Goal: Task Accomplishment & Management: Manage account settings

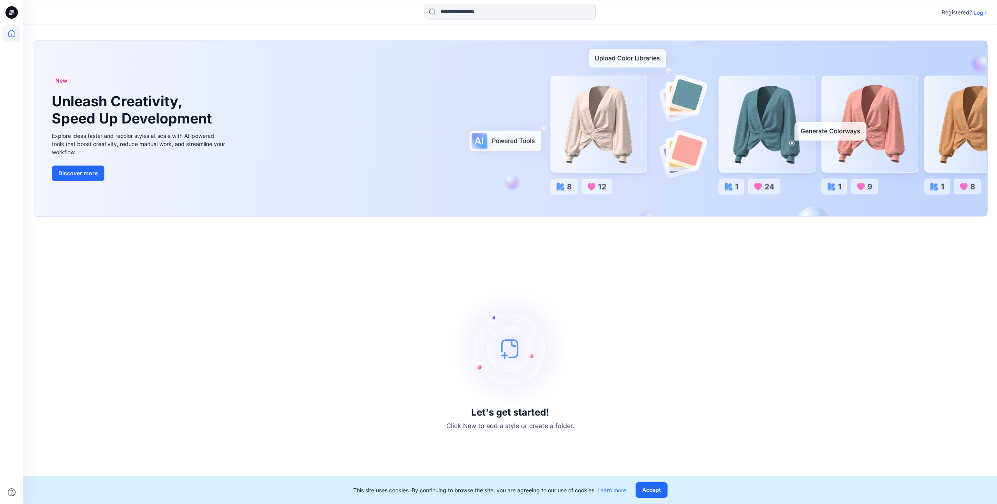
click at [988, 14] on div "Registered? Login" at bounding box center [509, 12] width 973 height 17
click at [985, 13] on p "Login" at bounding box center [980, 13] width 14 height 8
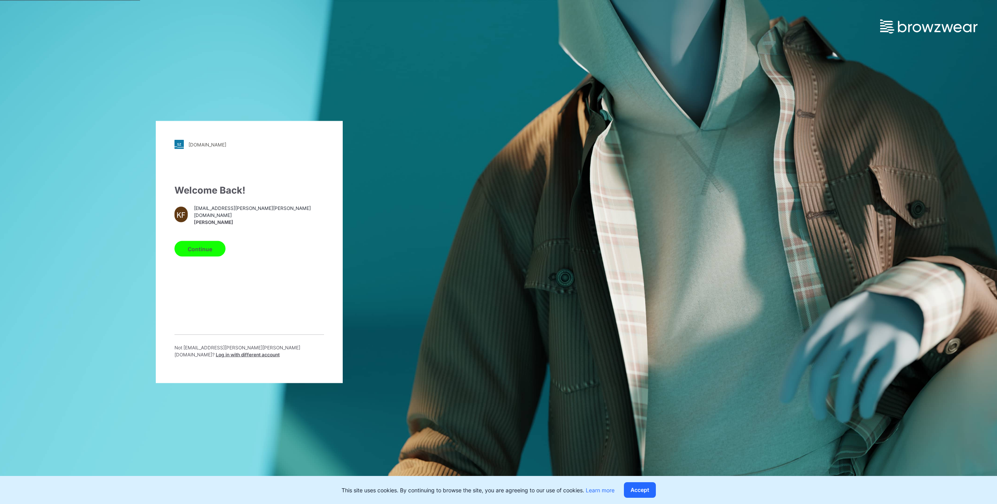
click at [206, 254] on button "Continue" at bounding box center [199, 249] width 51 height 16
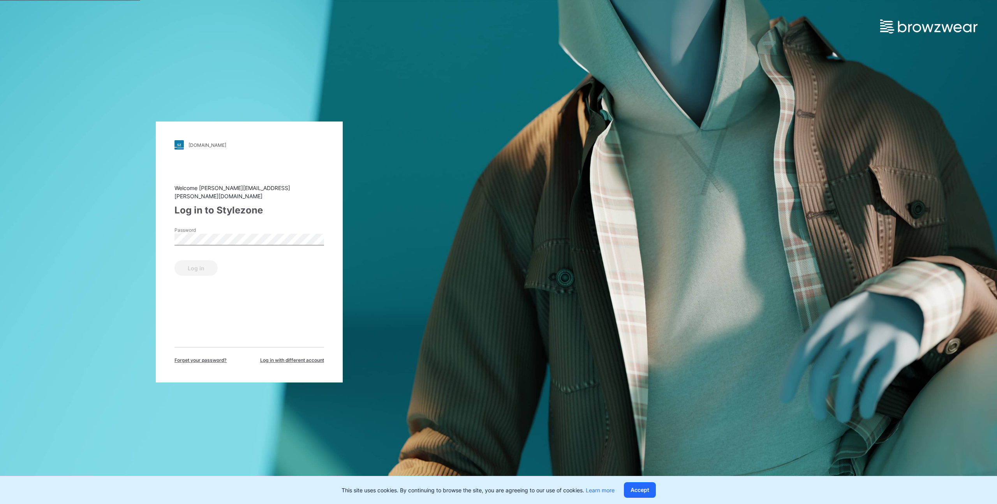
click at [206, 243] on div "Password" at bounding box center [249, 238] width 150 height 23
click at [212, 267] on button "Log in" at bounding box center [195, 268] width 43 height 16
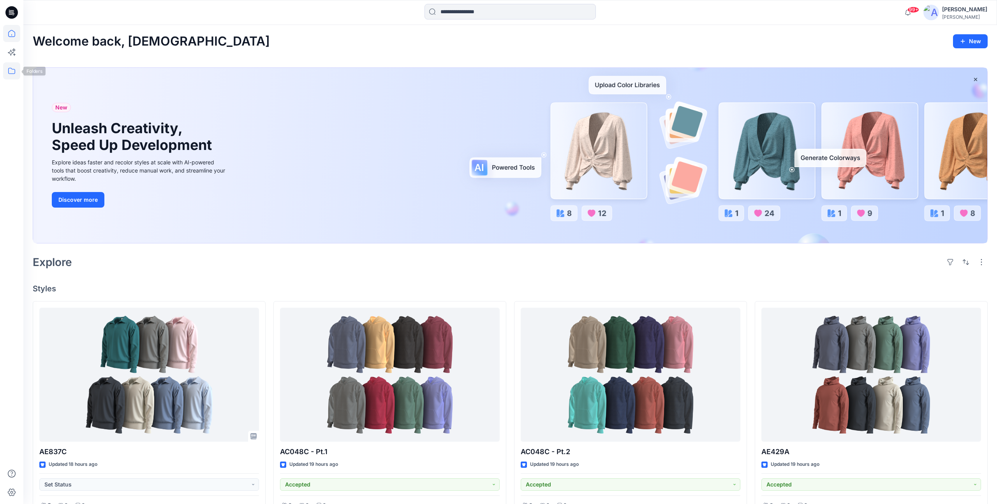
click at [11, 67] on icon at bounding box center [11, 70] width 17 height 17
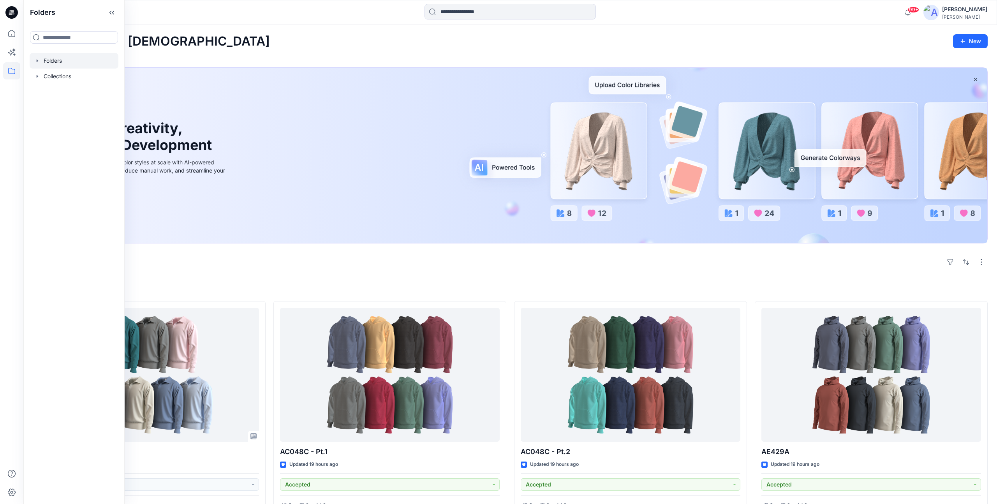
click at [58, 65] on div at bounding box center [74, 61] width 89 height 16
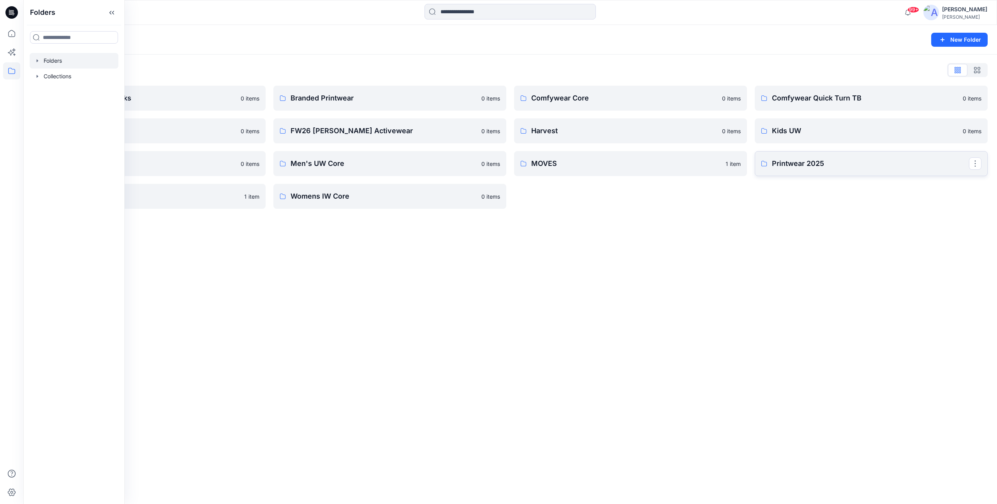
click at [828, 165] on p "Printwear 2025" at bounding box center [870, 163] width 197 height 11
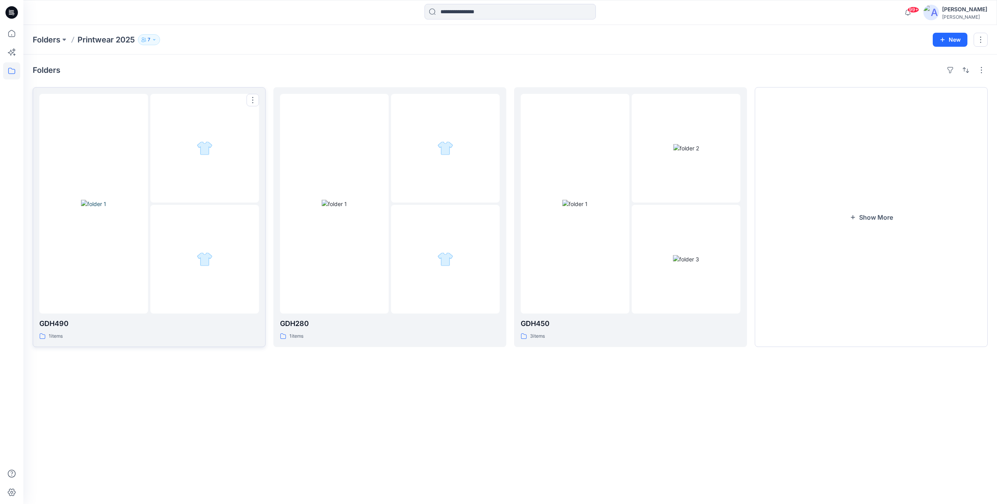
click at [197, 278] on div at bounding box center [204, 259] width 109 height 109
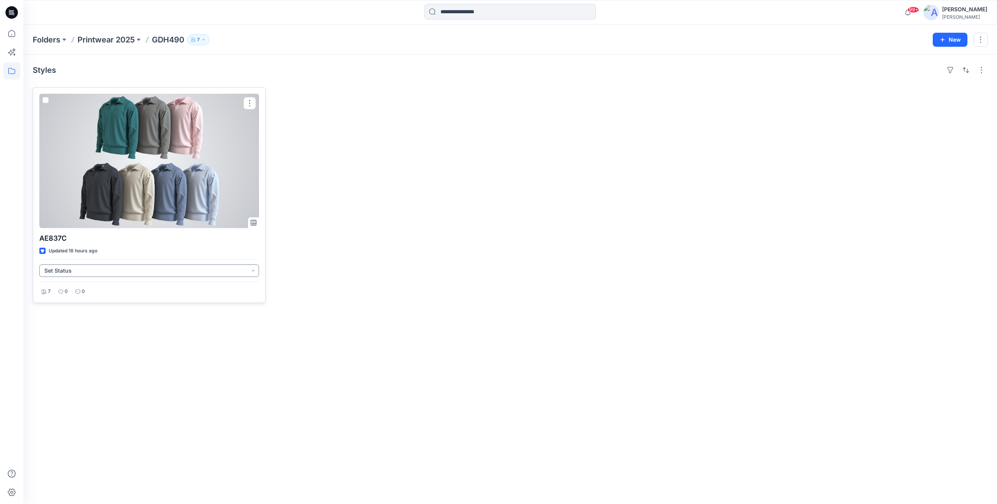
click at [160, 270] on button "Set Status" at bounding box center [149, 270] width 220 height 12
click at [77, 303] on p "Accepted" at bounding box center [67, 307] width 25 height 10
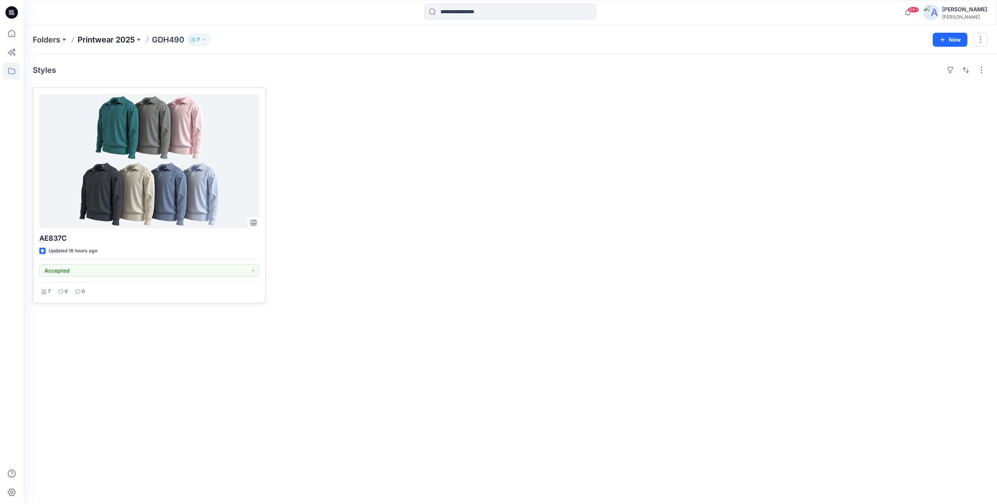
click at [134, 39] on p "Printwear 2025" at bounding box center [105, 39] width 57 height 11
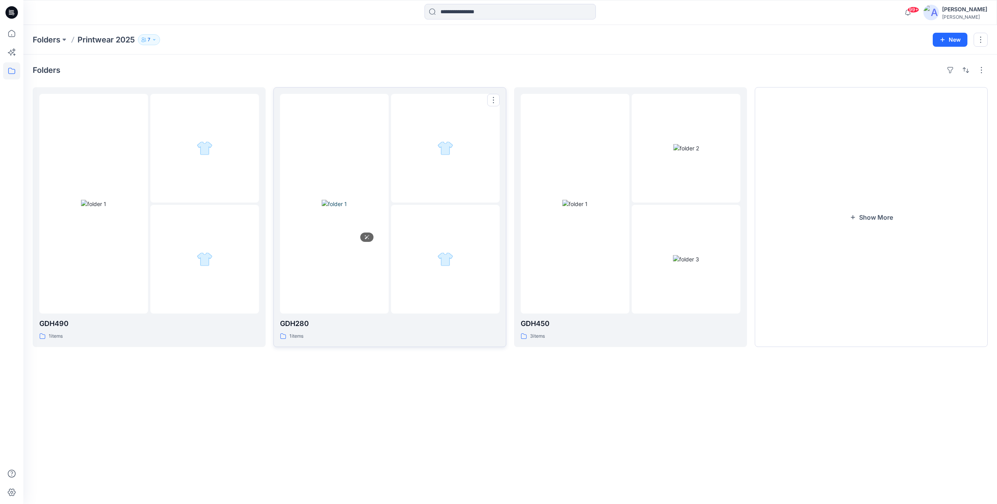
click at [347, 208] on img at bounding box center [334, 204] width 25 height 8
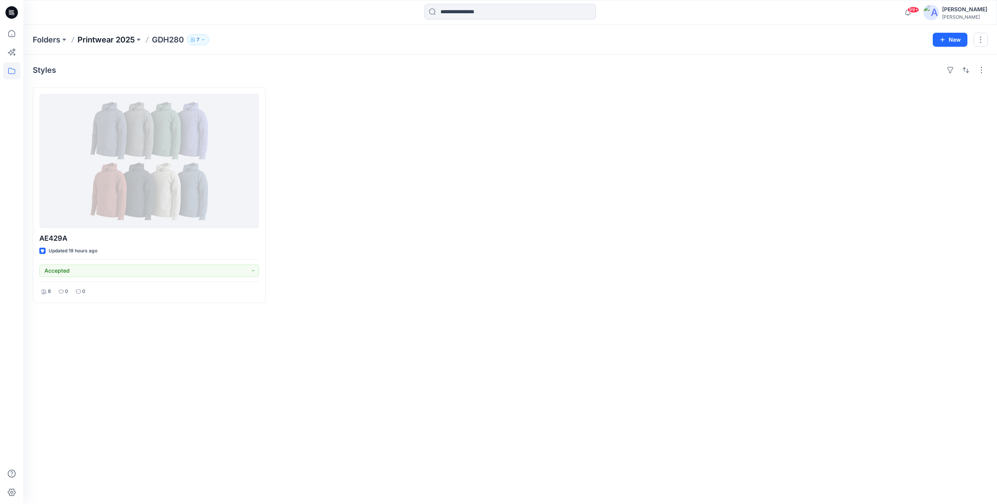
click at [114, 43] on p "Printwear 2025" at bounding box center [105, 39] width 57 height 11
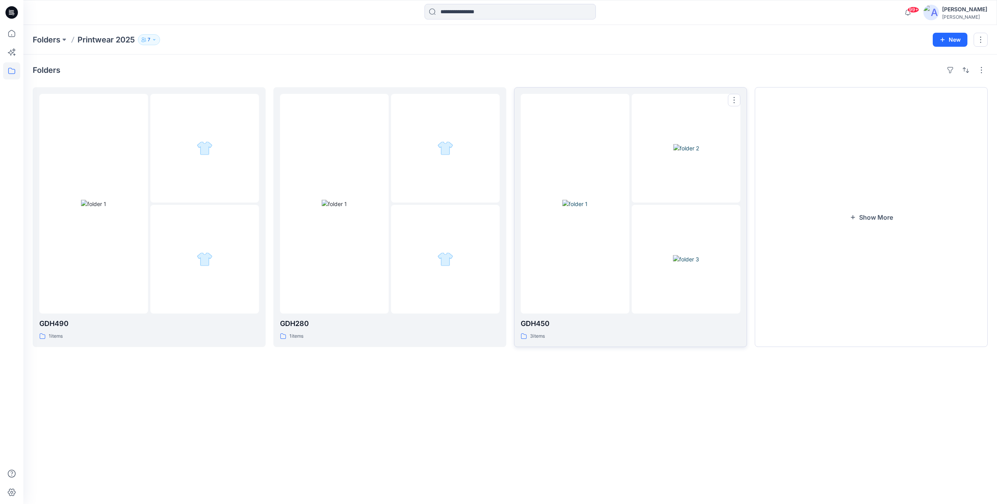
click at [600, 271] on div at bounding box center [575, 204] width 109 height 220
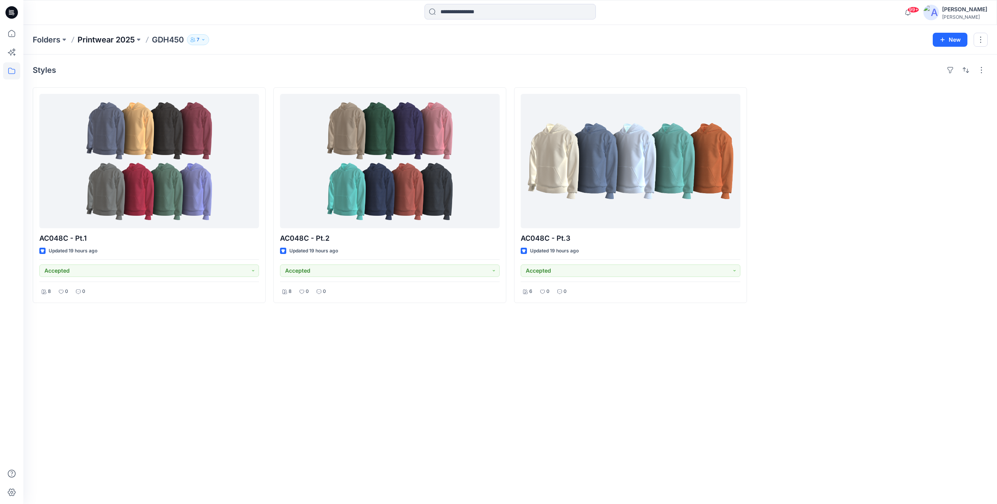
click at [111, 37] on p "Printwear 2025" at bounding box center [105, 39] width 57 height 11
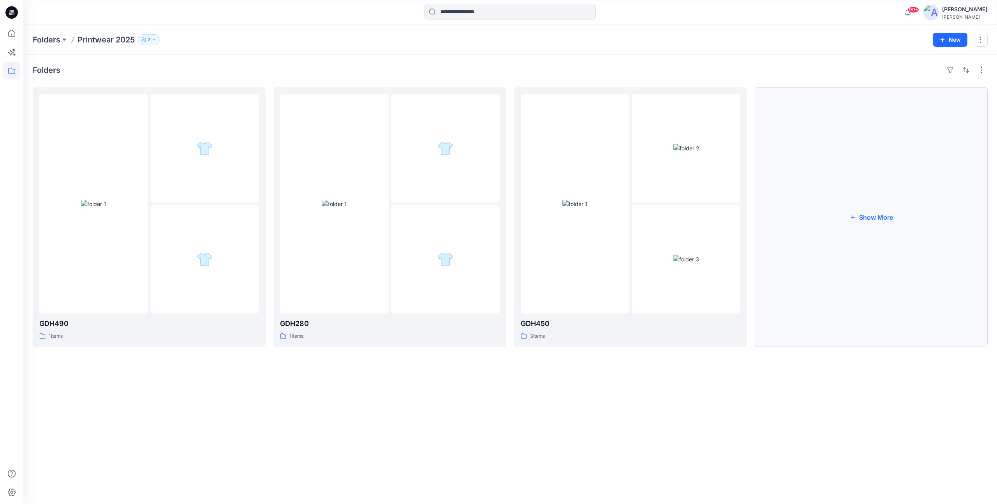
click at [857, 214] on button "Show More" at bounding box center [871, 217] width 233 height 260
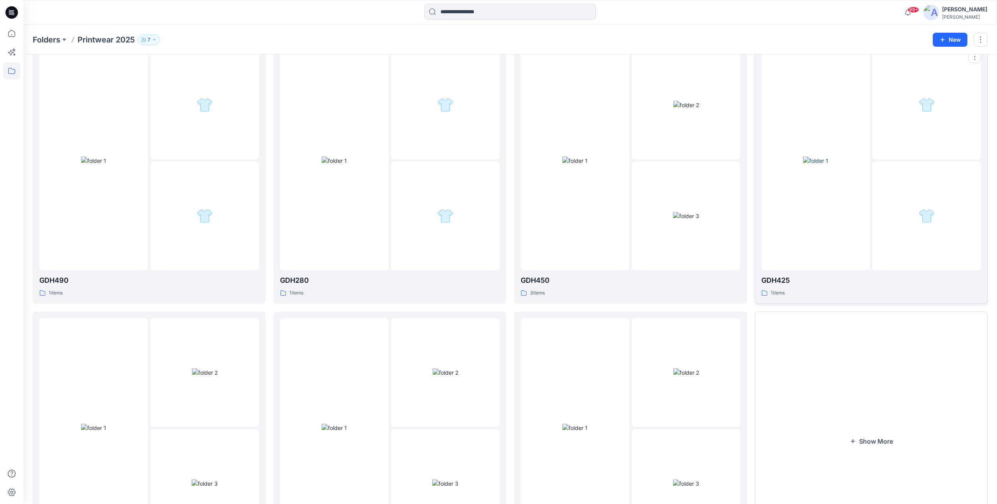
scroll to position [51, 0]
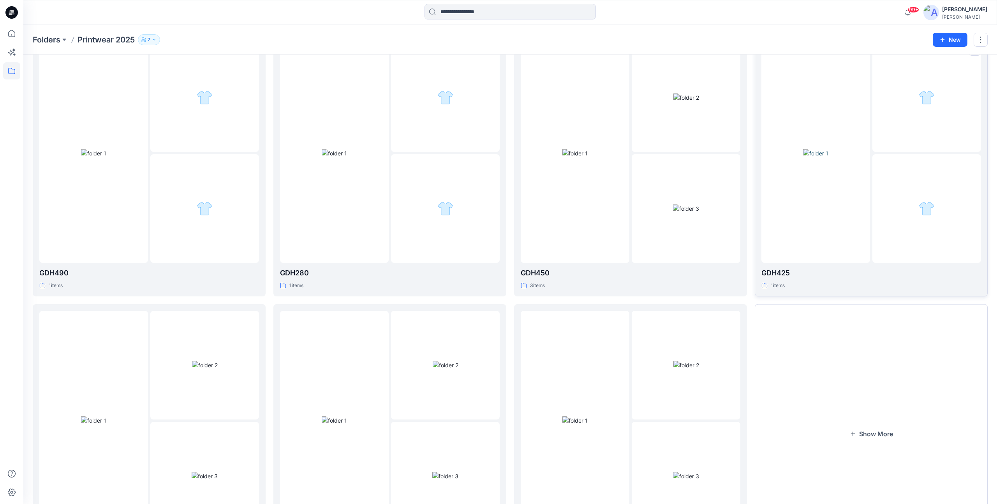
click at [856, 204] on div at bounding box center [815, 153] width 109 height 220
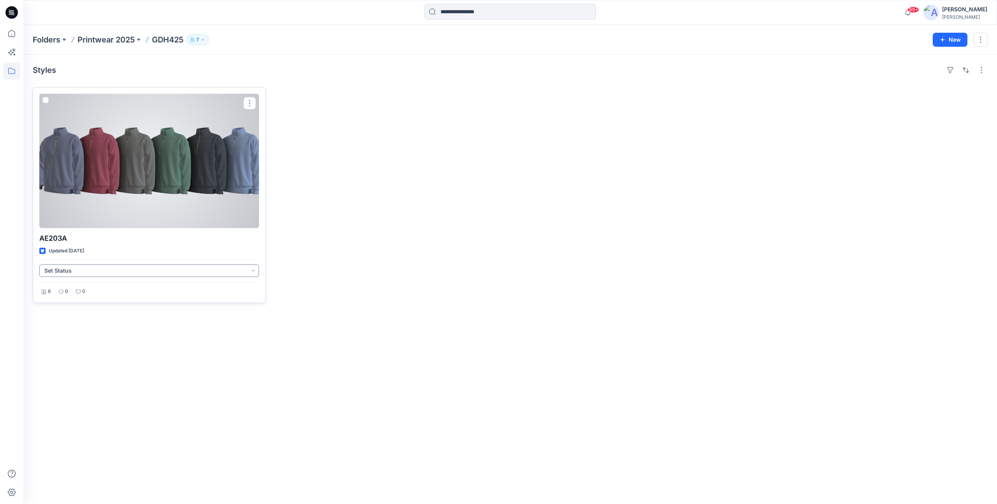
click at [122, 266] on button "Set Status" at bounding box center [149, 270] width 220 height 12
click at [84, 311] on span "Accepted" at bounding box center [66, 307] width 40 height 11
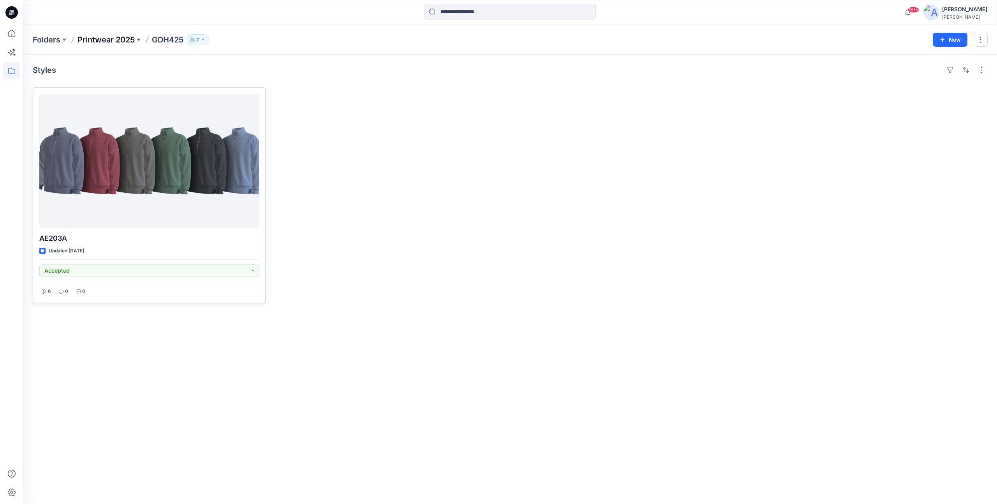
click at [113, 35] on p "Printwear 2025" at bounding box center [105, 39] width 57 height 11
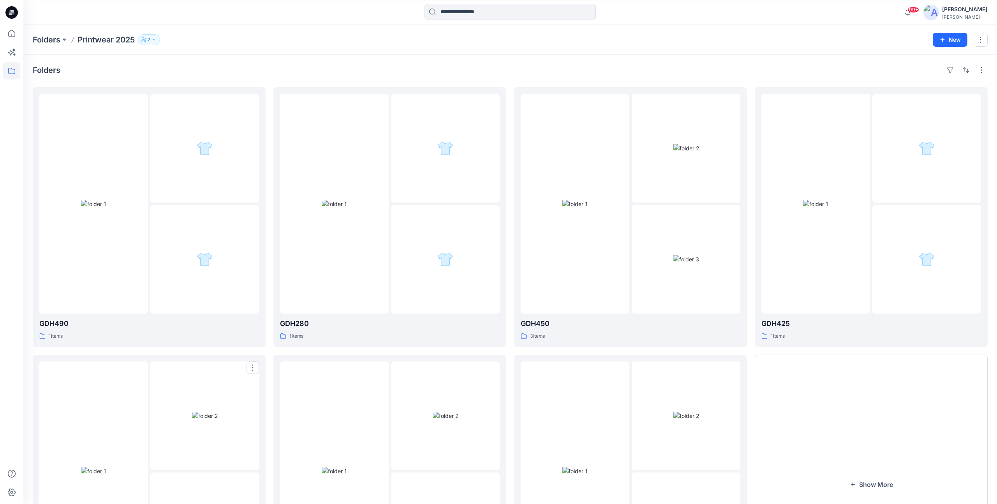
click at [218, 412] on img at bounding box center [205, 416] width 26 height 8
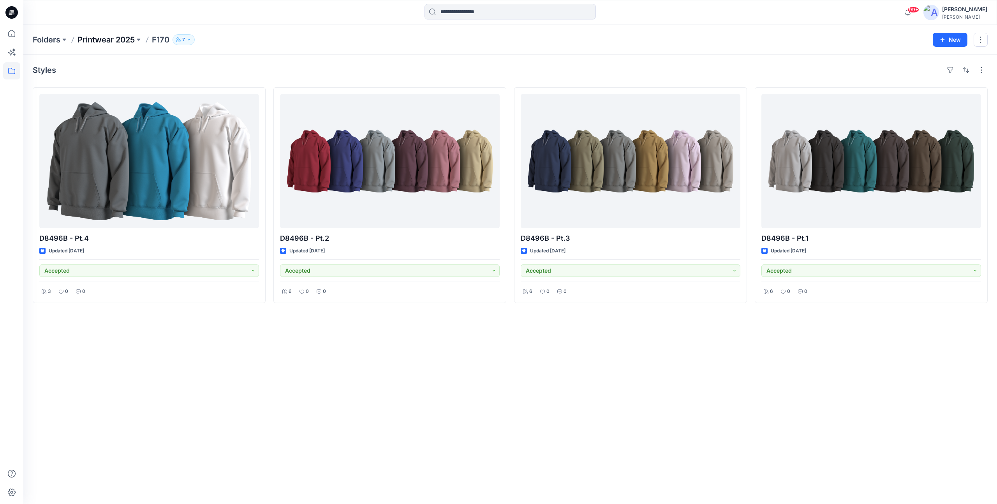
click at [112, 37] on p "Printwear 2025" at bounding box center [105, 39] width 57 height 11
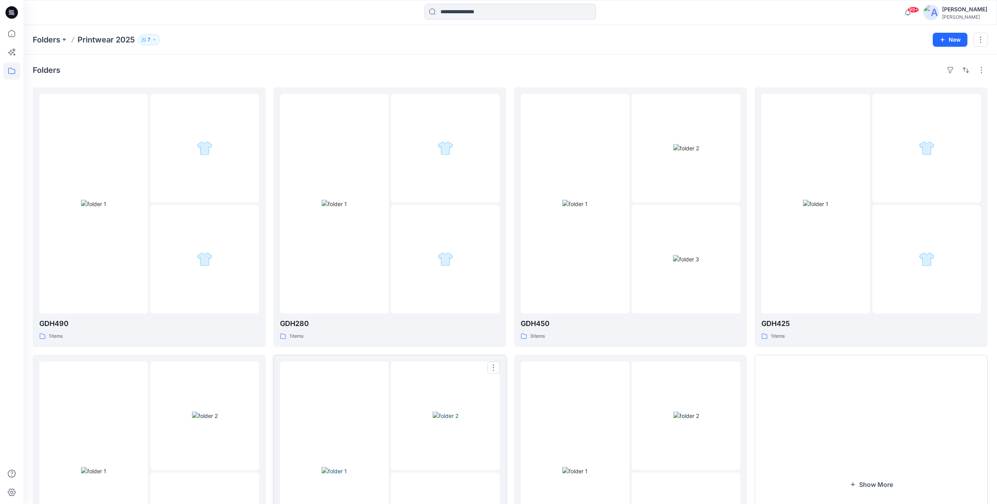
click at [371, 382] on div at bounding box center [334, 471] width 109 height 220
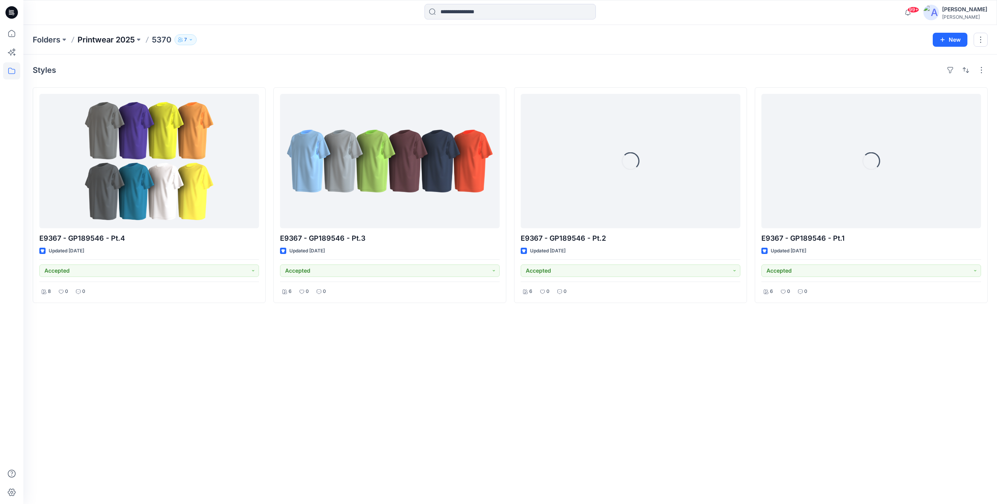
click at [129, 43] on p "Printwear 2025" at bounding box center [105, 39] width 57 height 11
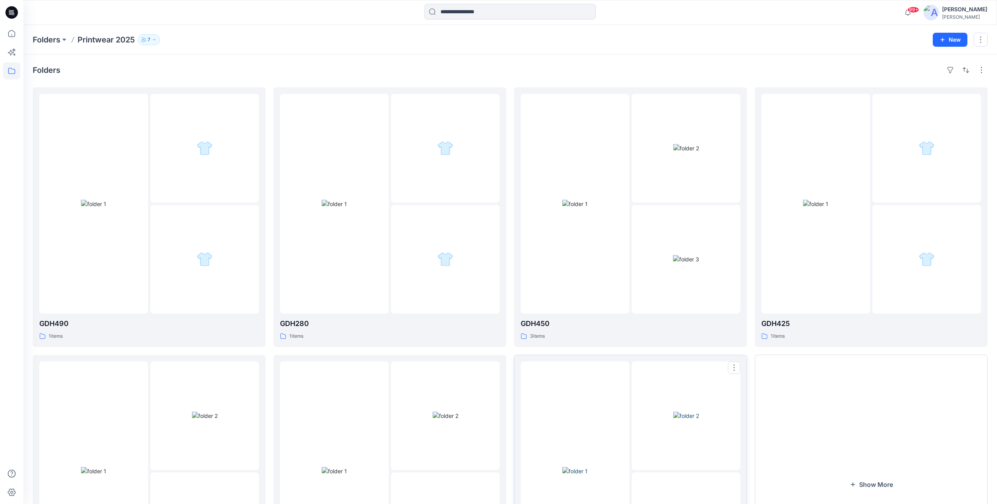
click at [637, 451] on div at bounding box center [686, 415] width 109 height 109
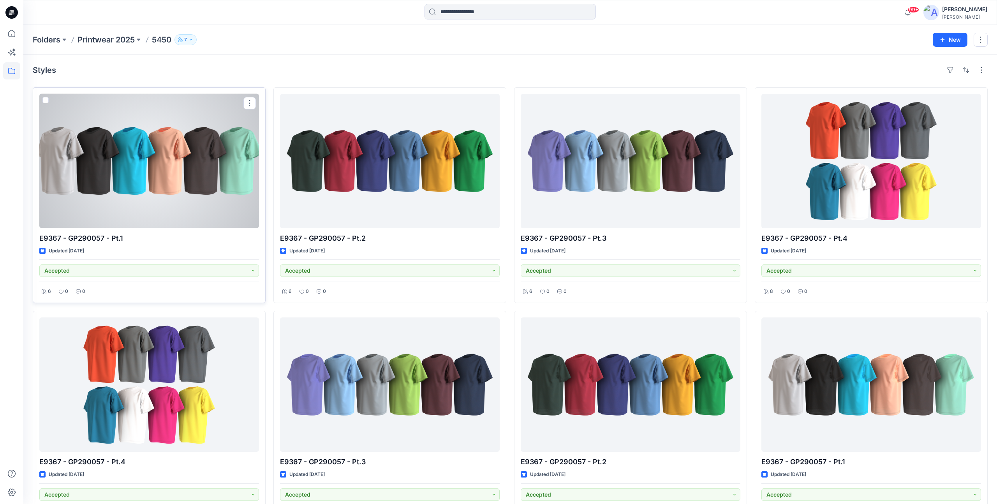
scroll to position [32, 0]
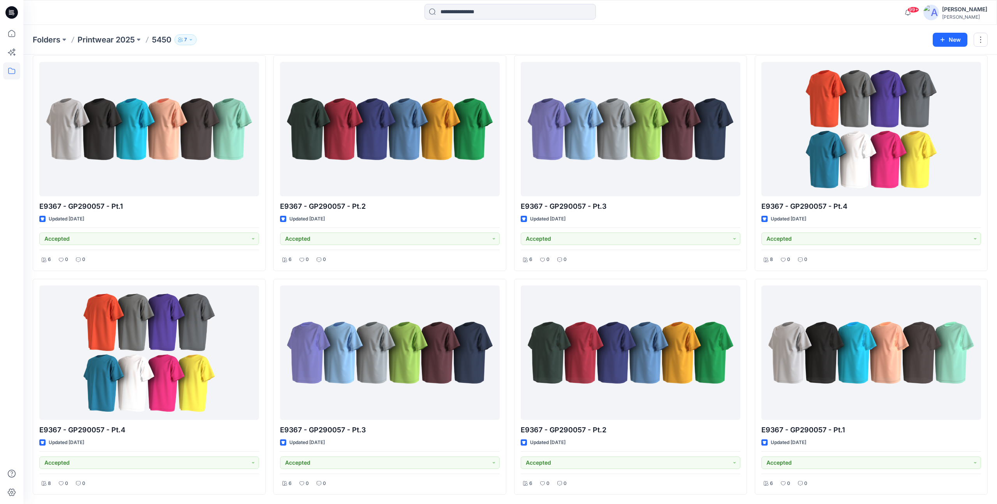
drag, startPoint x: 127, startPoint y: 40, endPoint x: 166, endPoint y: 54, distance: 41.1
click at [127, 40] on p "Printwear 2025" at bounding box center [105, 39] width 57 height 11
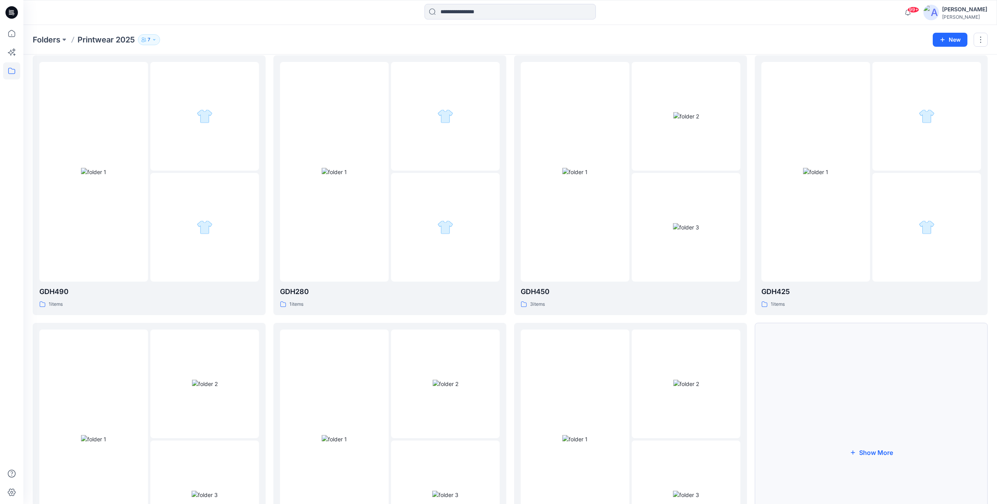
click at [869, 412] on button "Show More" at bounding box center [871, 453] width 233 height 260
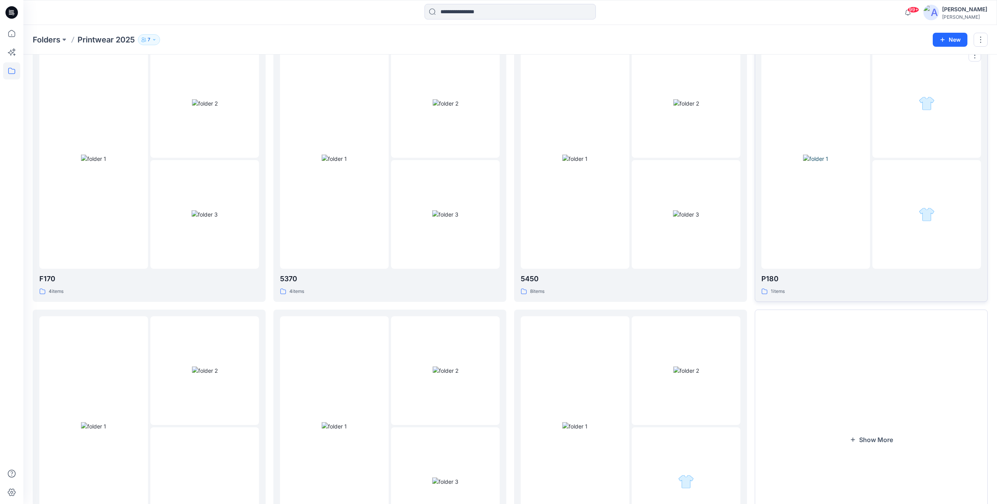
scroll to position [316, 0]
click at [827, 198] on div at bounding box center [815, 155] width 109 height 220
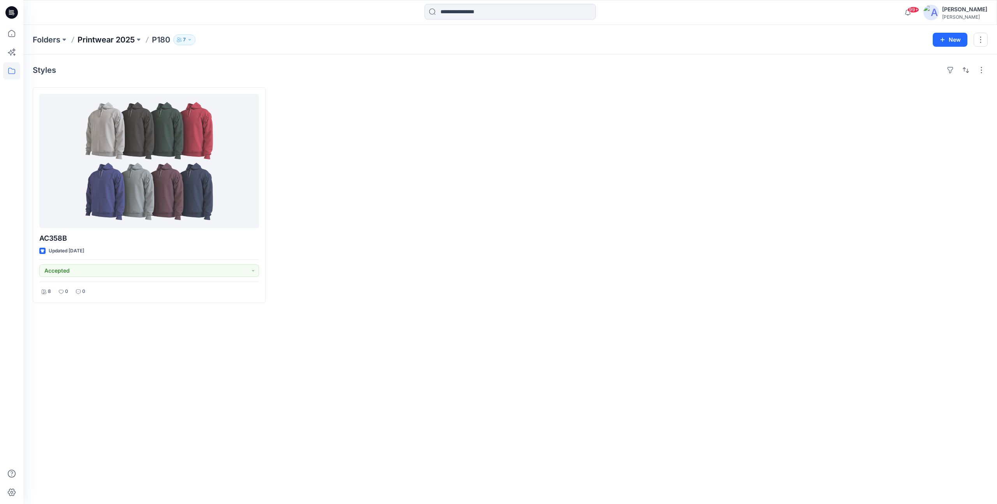
click at [118, 42] on p "Printwear 2025" at bounding box center [105, 39] width 57 height 11
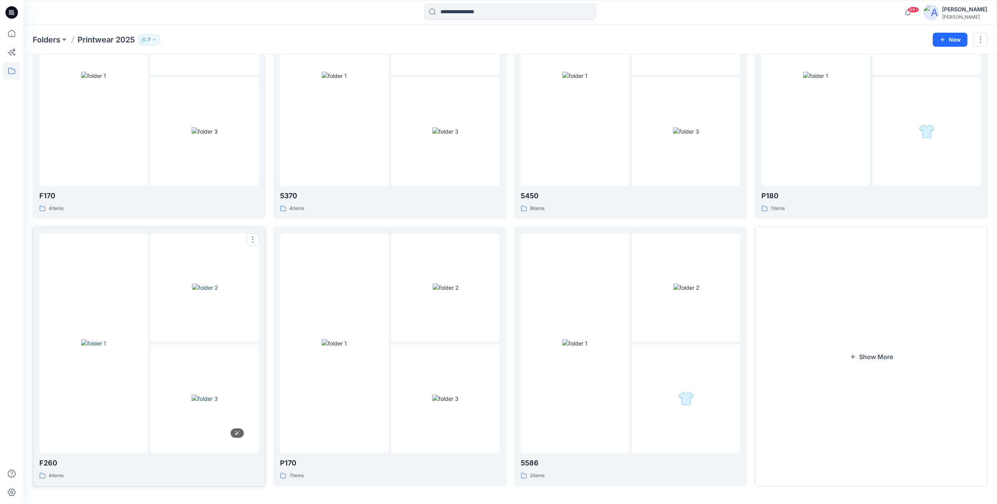
scroll to position [399, 0]
click at [171, 349] on div at bounding box center [204, 395] width 109 height 109
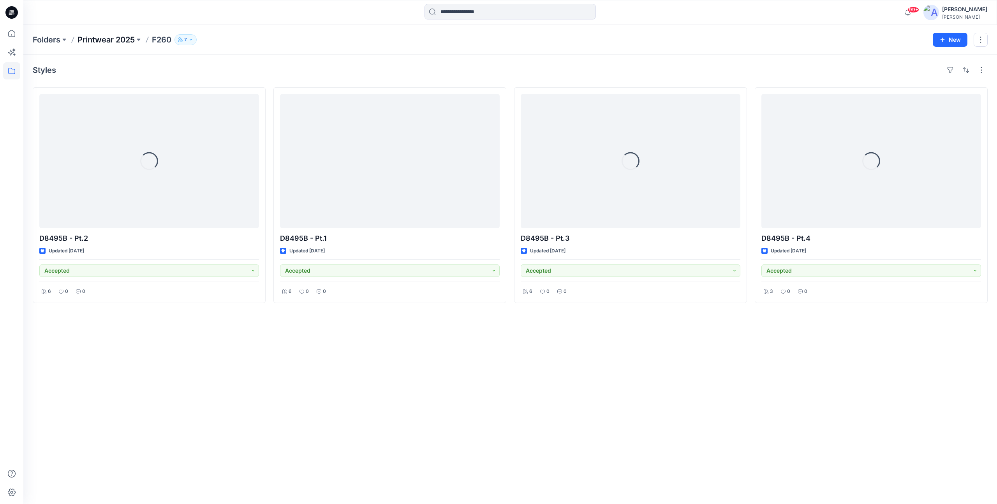
click at [122, 41] on p "Printwear 2025" at bounding box center [105, 39] width 57 height 11
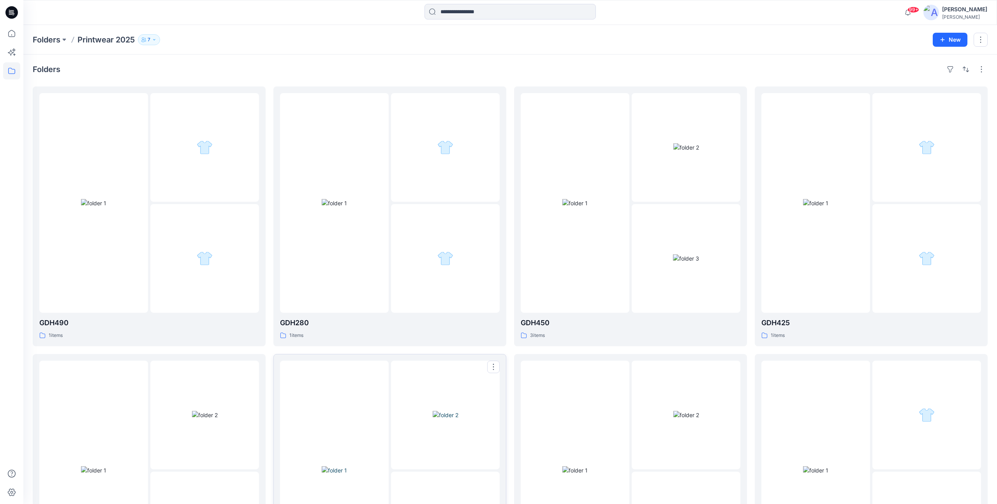
scroll to position [2, 0]
